Goal: Information Seeking & Learning: Check status

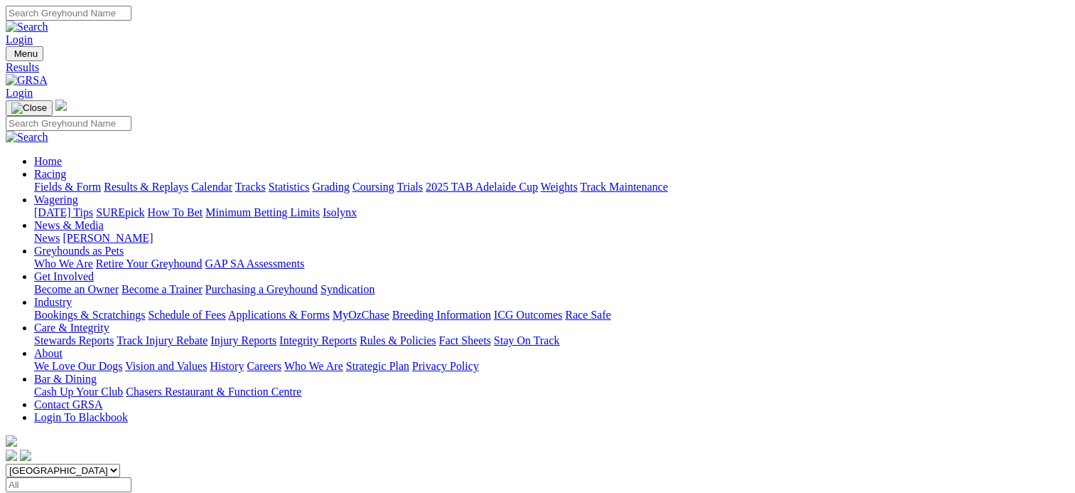
scroll to position [88, 0]
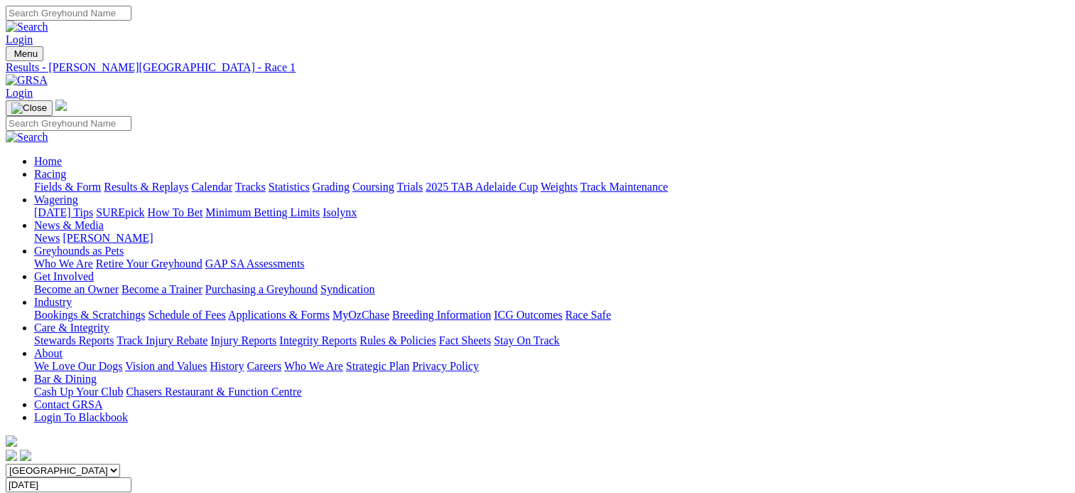
click at [63, 492] on span "SUMMARY" at bounding box center [35, 498] width 58 height 12
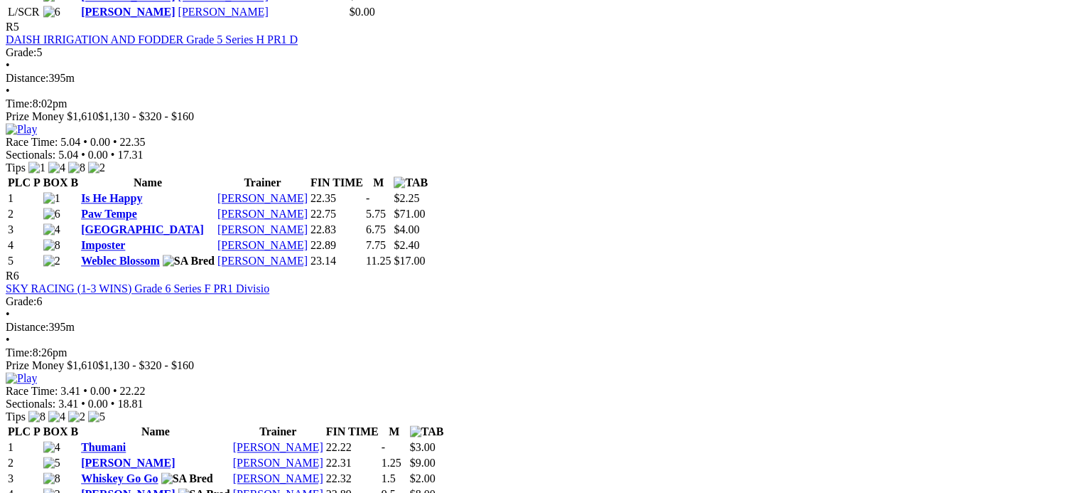
scroll to position [1731, 0]
